Goal: Task Accomplishment & Management: Manage account settings

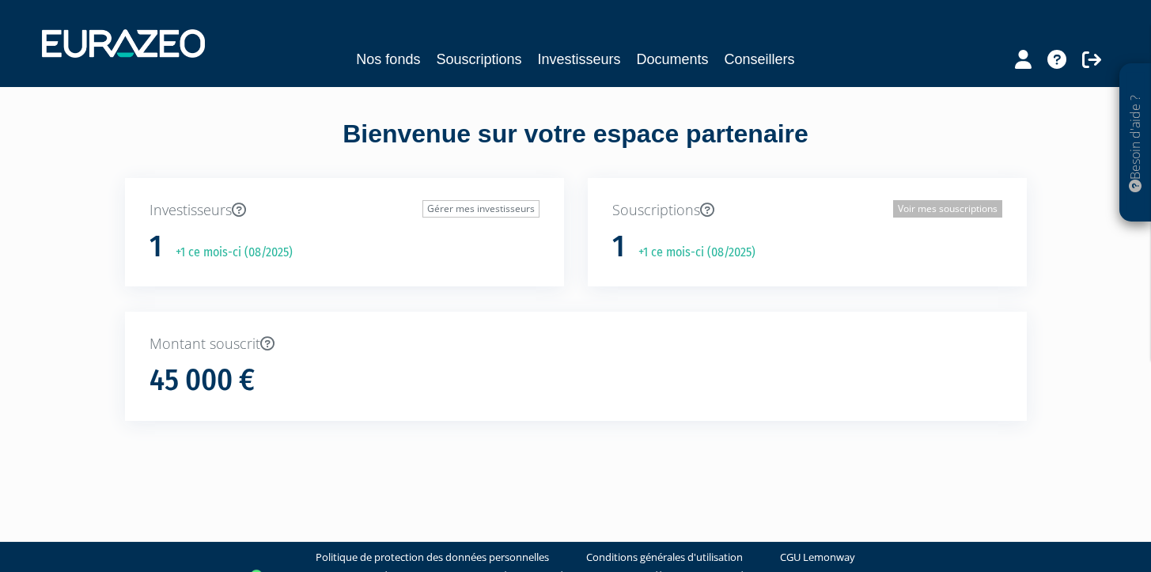
click at [937, 210] on link "Voir mes souscriptions" at bounding box center [947, 208] width 109 height 17
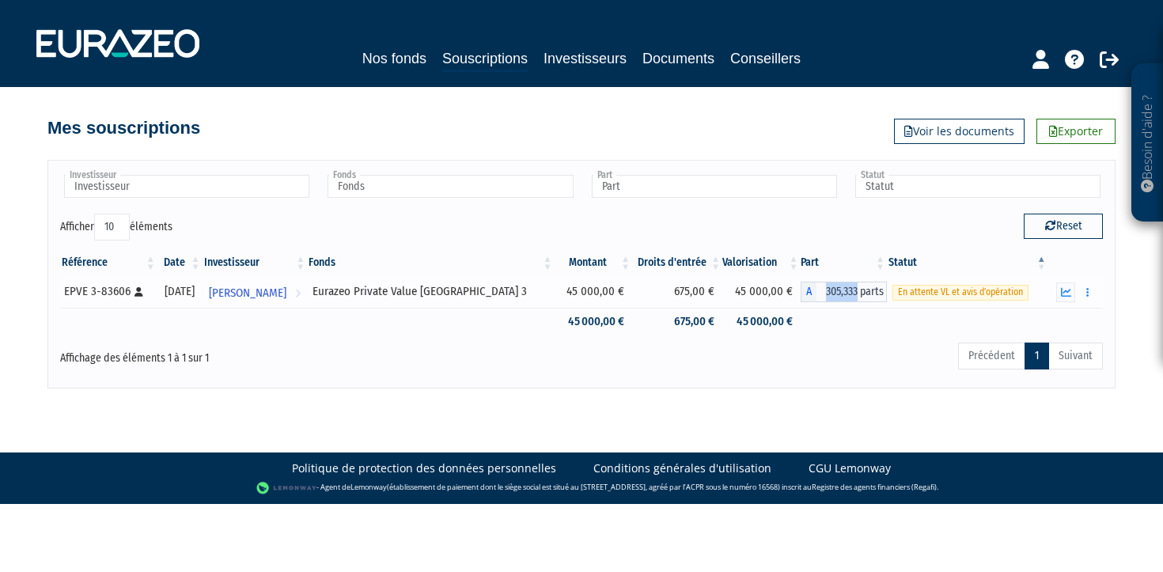
drag, startPoint x: 819, startPoint y: 292, endPoint x: 849, endPoint y: 293, distance: 30.1
click at [849, 293] on span "305,333 parts" at bounding box center [851, 292] width 71 height 21
copy span "305,333"
click at [991, 321] on td at bounding box center [967, 322] width 161 height 28
click at [974, 293] on span "En attente VL et avis d'opération" at bounding box center [960, 292] width 136 height 15
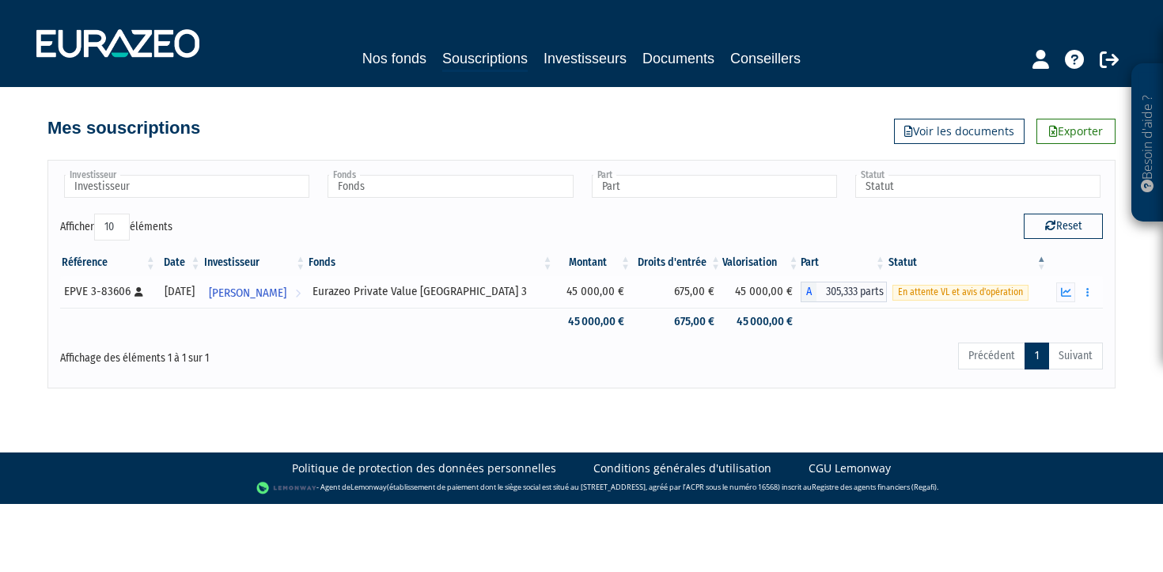
click at [1075, 294] on div "Documents Rachat libre" at bounding box center [1074, 292] width 43 height 20
click at [1068, 294] on icon "button" at bounding box center [1066, 292] width 10 height 10
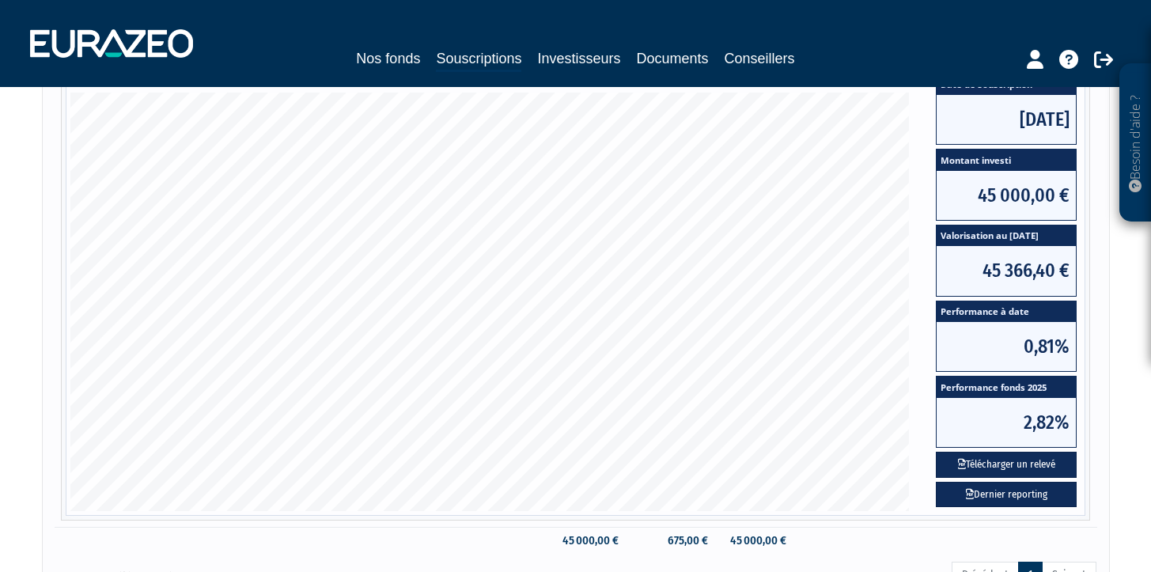
scroll to position [422, 0]
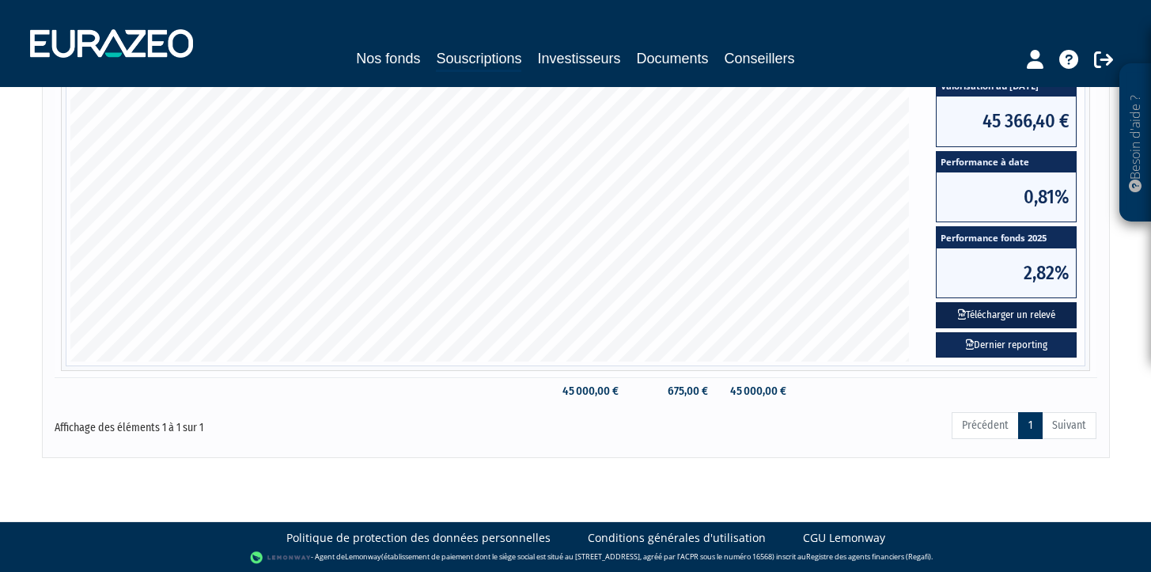
click at [988, 310] on button "Télécharger un relevé" at bounding box center [1006, 315] width 141 height 26
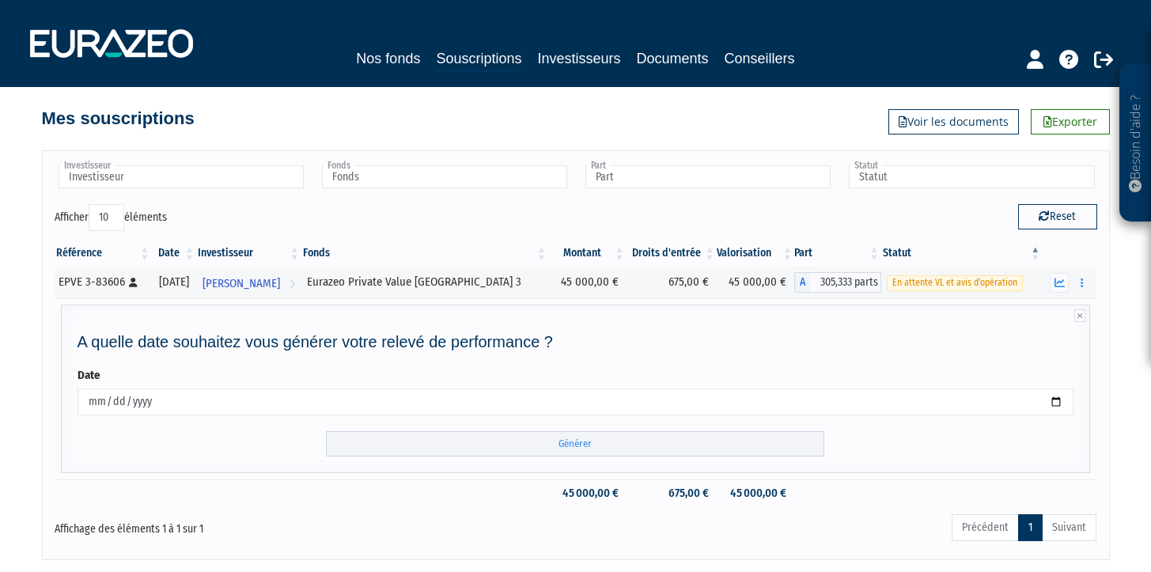
scroll to position [112, 0]
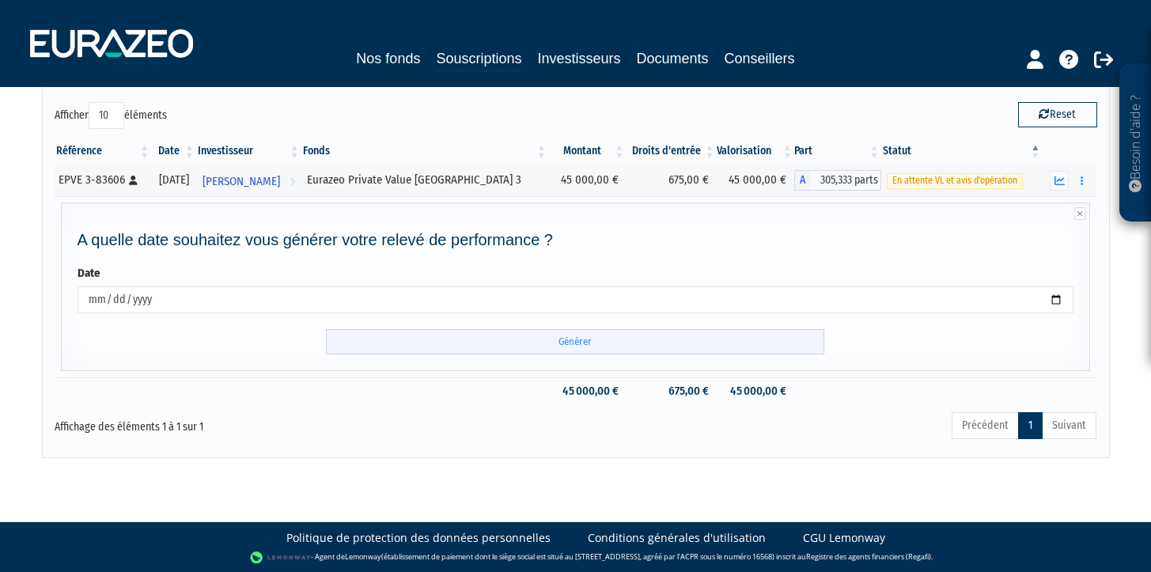
click at [575, 346] on input "Générer" at bounding box center [575, 342] width 498 height 26
